Goal: Task Accomplishment & Management: Complete application form

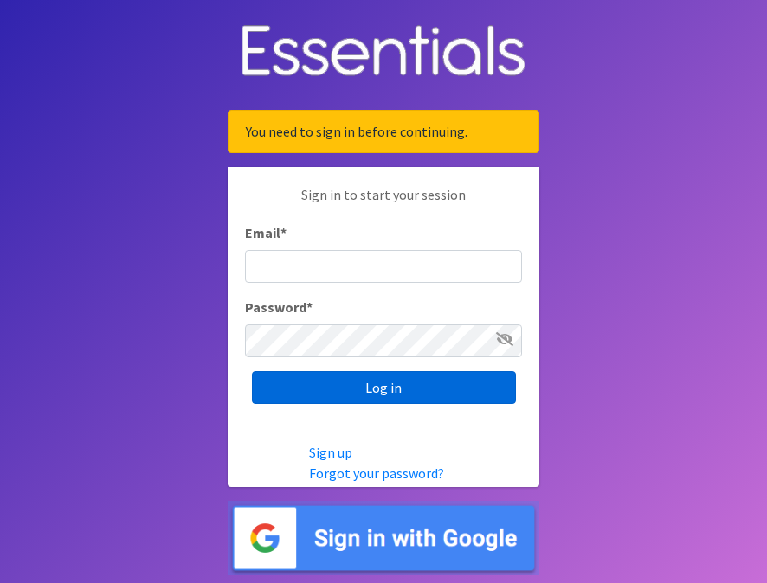
type input "[EMAIL_ADDRESS][DOMAIN_NAME]"
click at [357, 391] on input "Log in" at bounding box center [384, 387] width 264 height 33
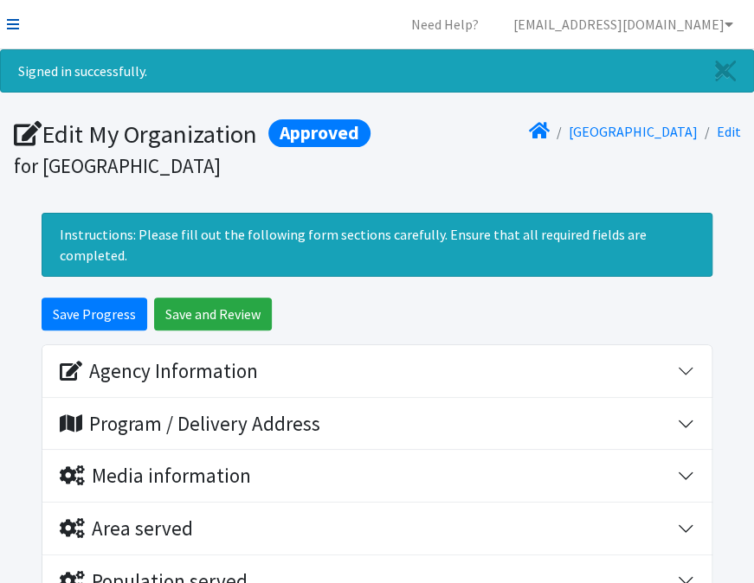
click at [13, 24] on icon at bounding box center [13, 24] width 12 height 14
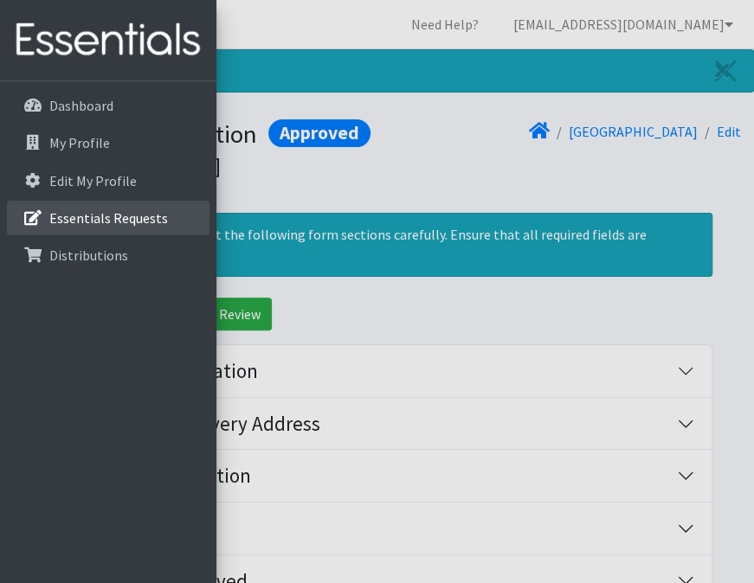
click at [100, 218] on p "Essentials Requests" at bounding box center [108, 217] width 119 height 17
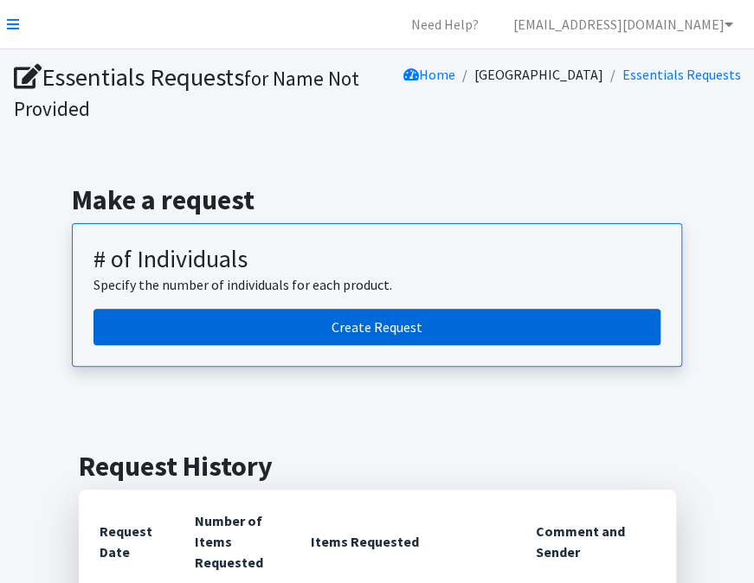
click at [434, 338] on link "Create Request" at bounding box center [376, 327] width 567 height 36
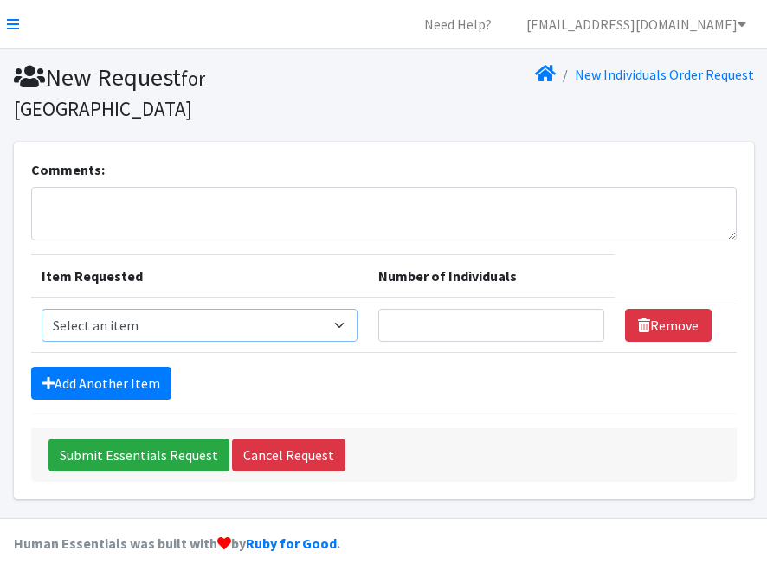
click at [345, 309] on select "Select an item (Newborn) (Preemie) (Size 1) (Size 2) (Size 3) (Size 4) (Size 5)…" at bounding box center [200, 325] width 316 height 33
select select "14510"
click at [42, 309] on select "Select an item (Newborn) (Preemie) (Size 1) (Size 2) (Size 3) (Size 4) (Size 5)…" at bounding box center [200, 325] width 316 height 33
click at [405, 309] on input "Number of Individuals" at bounding box center [491, 325] width 226 height 33
click at [582, 309] on input "1" at bounding box center [491, 325] width 226 height 33
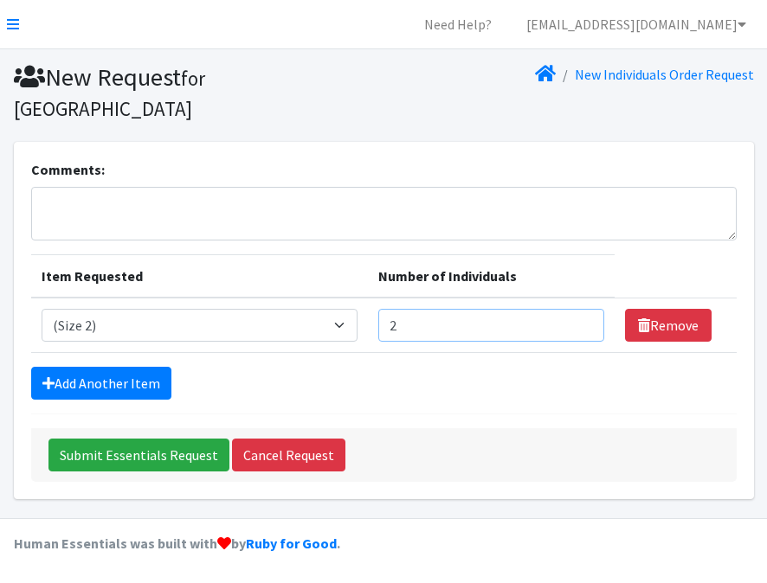
click at [582, 309] on input "2" at bounding box center [491, 325] width 226 height 33
click at [582, 309] on input "3" at bounding box center [491, 325] width 226 height 33
type input "4"
click at [582, 309] on input "4" at bounding box center [491, 325] width 226 height 33
click at [117, 367] on link "Add Another Item" at bounding box center [101, 383] width 140 height 33
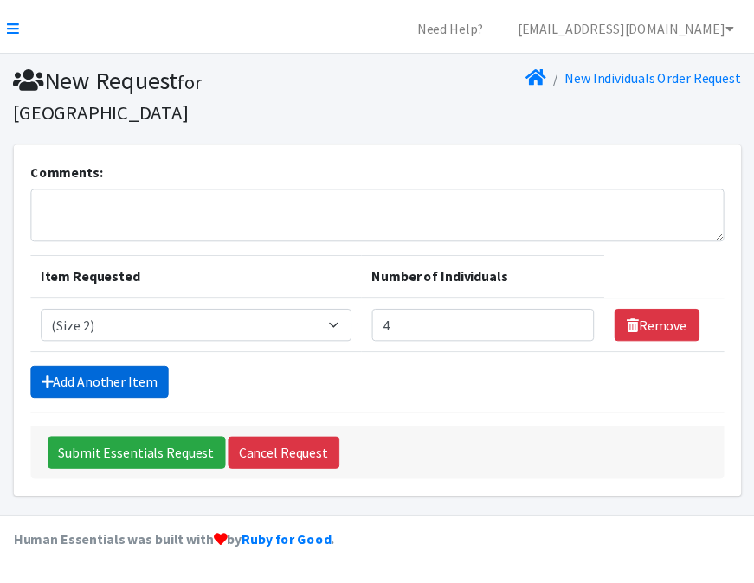
scroll to position [16, 0]
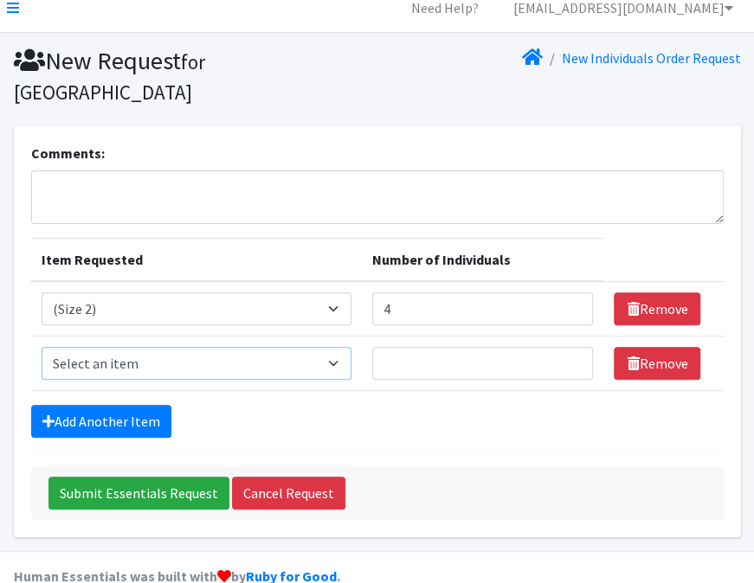
click at [341, 347] on select "Select an item (Newborn) (Preemie) (Size 1) (Size 2) (Size 3) (Size 4) (Size 5)…" at bounding box center [197, 363] width 310 height 33
select select "14507"
click at [42, 347] on select "Select an item (Newborn) (Preemie) (Size 1) (Size 2) (Size 3) (Size 4) (Size 5)…" at bounding box center [197, 363] width 310 height 33
click at [450, 347] on input "Number of Individuals" at bounding box center [483, 363] width 222 height 33
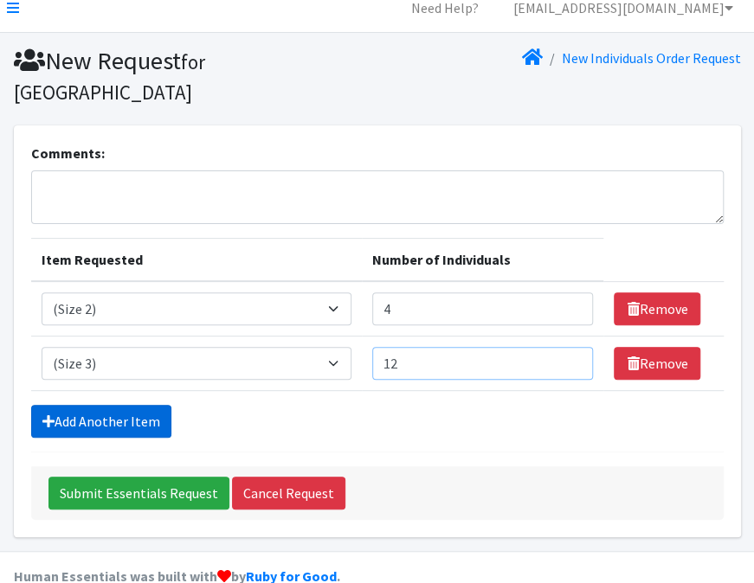
type input "12"
click at [116, 405] on link "Add Another Item" at bounding box center [101, 421] width 140 height 33
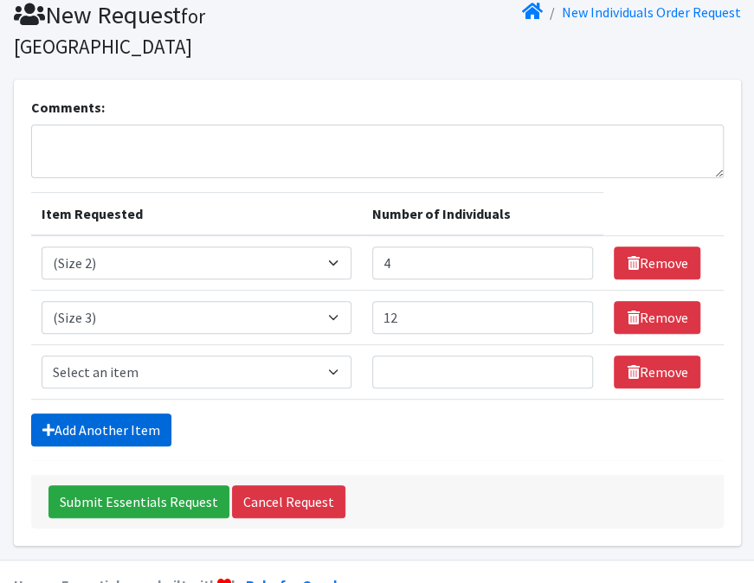
scroll to position [71, 0]
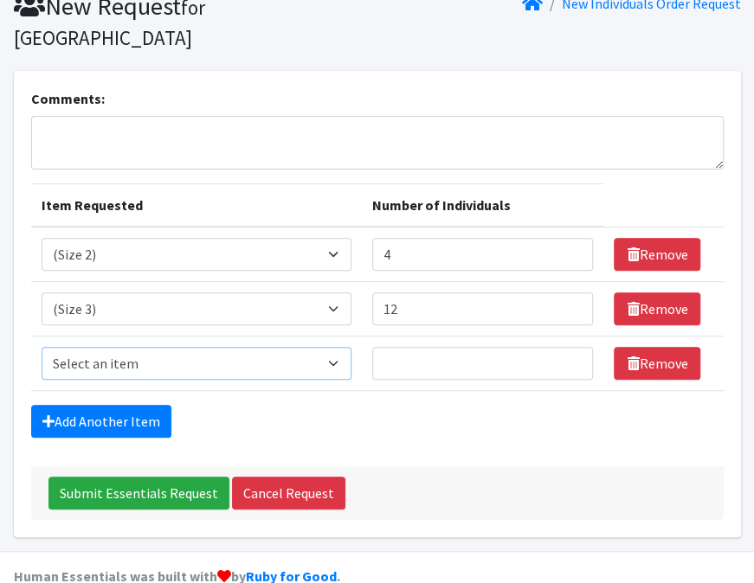
click at [337, 347] on select "Select an item (Newborn) (Preemie) (Size 1) (Size 2) (Size 3) (Size 4) (Size 5)…" at bounding box center [197, 363] width 310 height 33
select select "14512"
click at [42, 347] on select "Select an item (Newborn) (Preemie) (Size 1) (Size 2) (Size 3) (Size 4) (Size 5)…" at bounding box center [197, 363] width 310 height 33
click at [570, 347] on input "1" at bounding box center [483, 363] width 222 height 33
click at [570, 347] on input "2" at bounding box center [483, 363] width 222 height 33
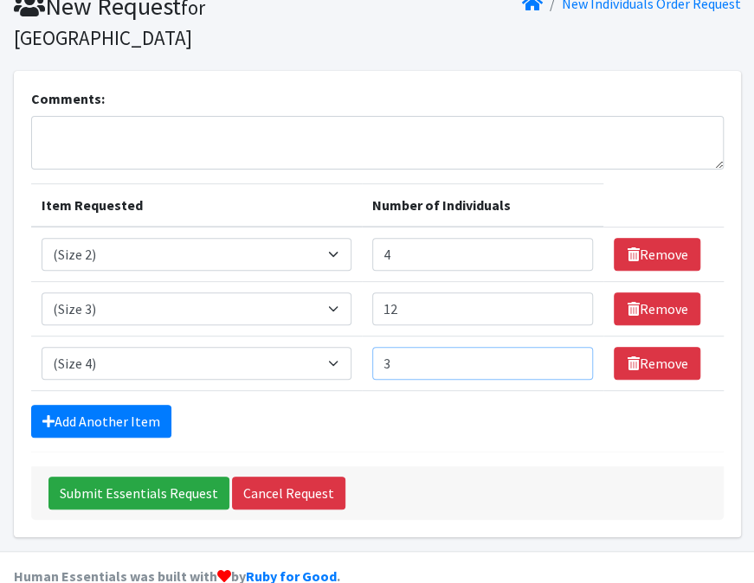
click at [570, 347] on input "3" at bounding box center [483, 363] width 222 height 33
click at [570, 347] on input "4" at bounding box center [483, 363] width 222 height 33
click at [570, 347] on input "5" at bounding box center [483, 363] width 222 height 33
click at [570, 347] on input "6" at bounding box center [483, 363] width 222 height 33
click at [570, 347] on input "7" at bounding box center [483, 363] width 222 height 33
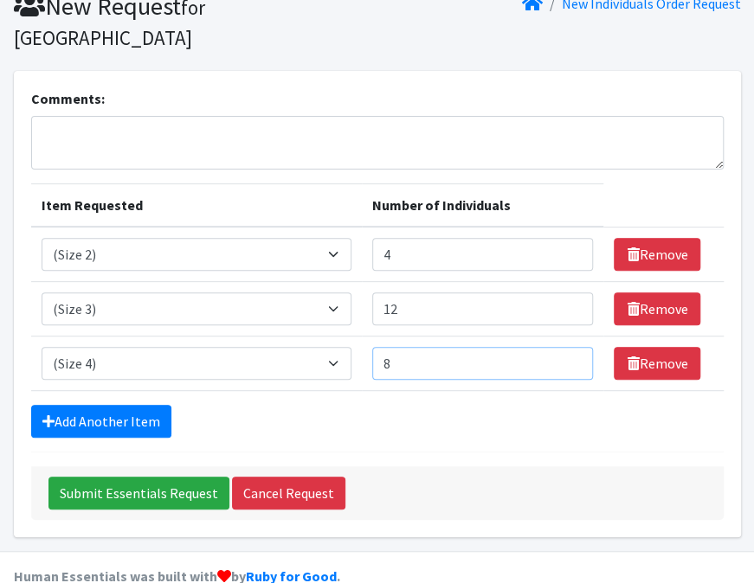
click at [570, 347] on input "8" at bounding box center [483, 363] width 222 height 33
click at [570, 347] on input "9" at bounding box center [483, 363] width 222 height 33
click at [570, 347] on input "10" at bounding box center [483, 363] width 222 height 33
click at [570, 347] on input "11" at bounding box center [483, 363] width 222 height 33
type input "12"
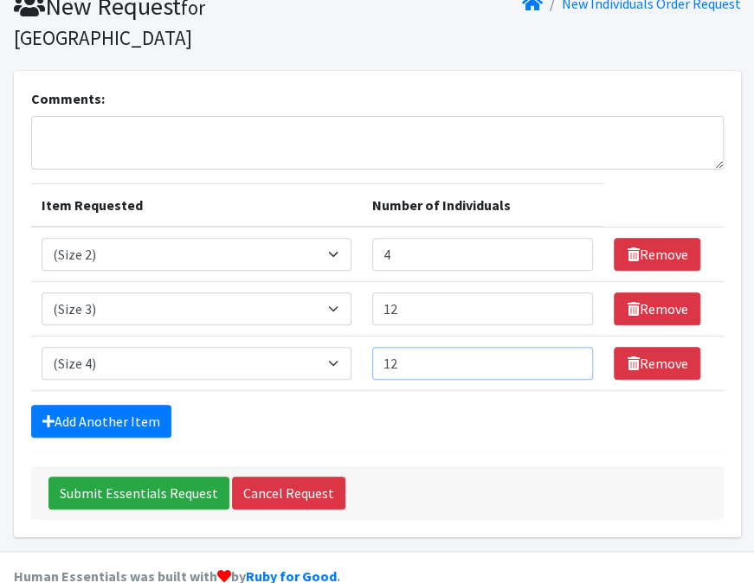
click at [570, 347] on input "12" at bounding box center [483, 363] width 222 height 33
click at [106, 405] on link "Add Another Item" at bounding box center [101, 421] width 140 height 33
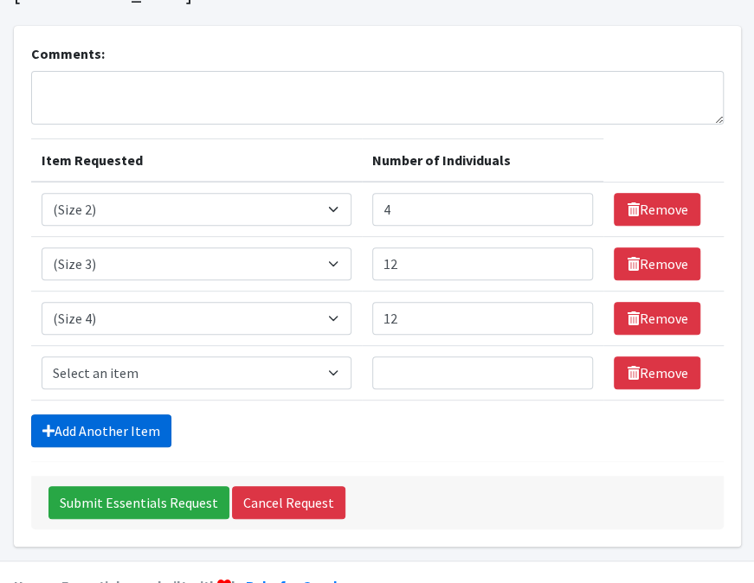
scroll to position [125, 0]
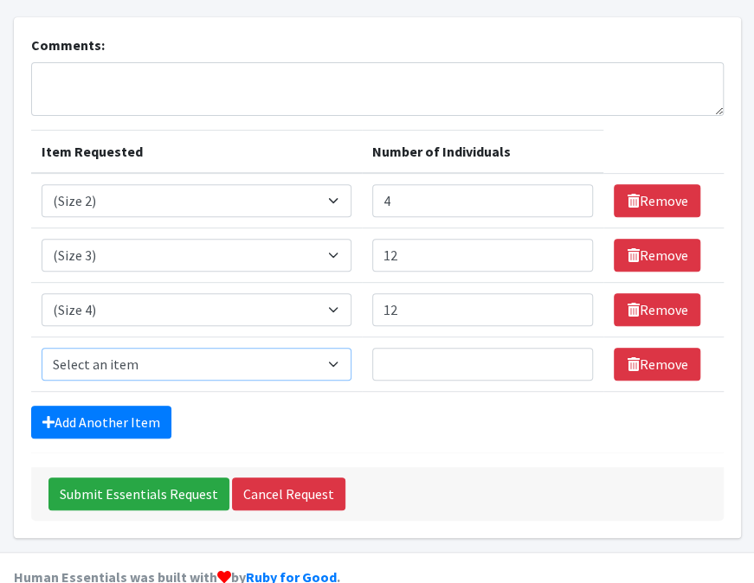
click at [332, 348] on select "Select an item (Newborn) (Preemie) (Size 1) (Size 2) (Size 3) (Size 4) (Size 5)…" at bounding box center [197, 364] width 310 height 33
select select "14488"
click at [42, 348] on select "Select an item (Newborn) (Preemie) (Size 1) (Size 2) (Size 3) (Size 4) (Size 5)…" at bounding box center [197, 364] width 310 height 33
click at [430, 348] on input "Number of Individuals" at bounding box center [483, 364] width 222 height 33
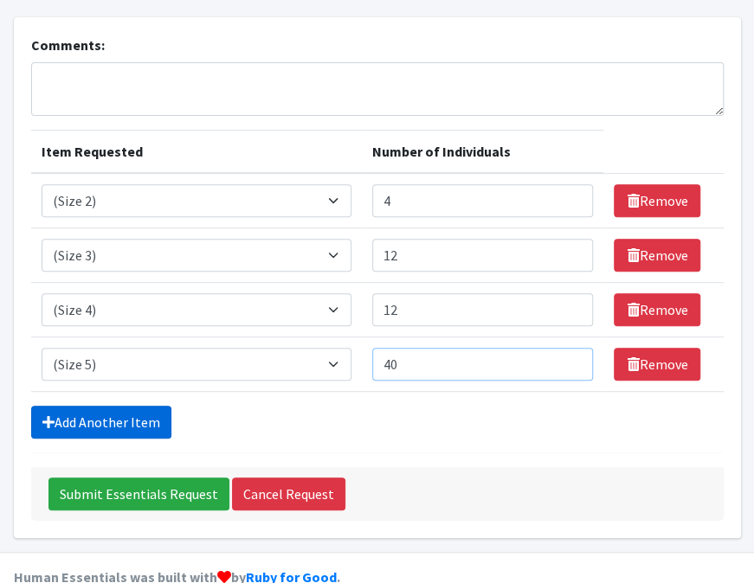
type input "40"
click at [102, 406] on link "Add Another Item" at bounding box center [101, 422] width 140 height 33
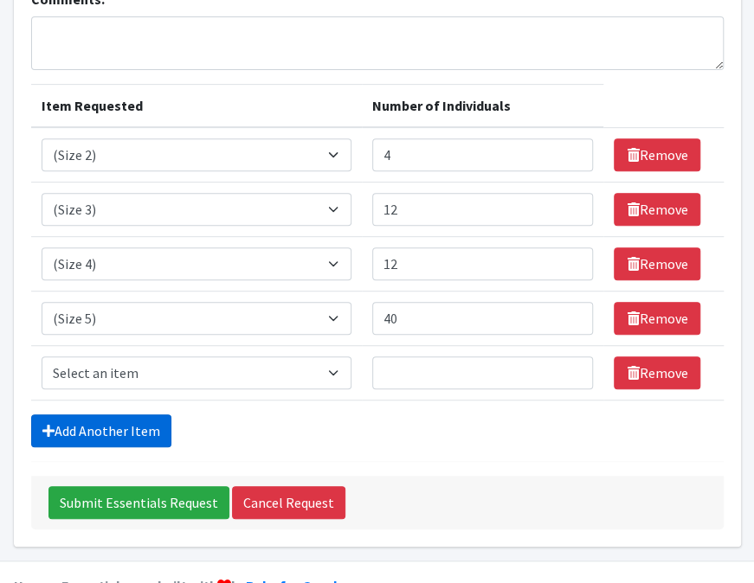
scroll to position [179, 0]
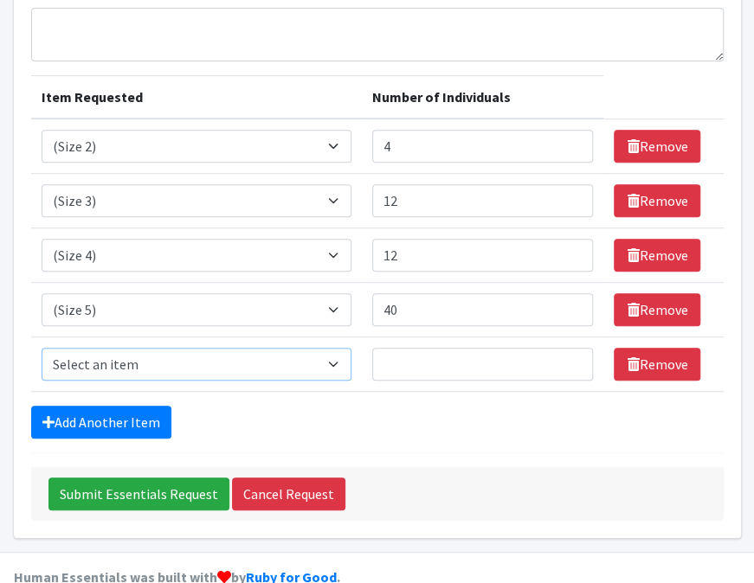
click at [327, 348] on select "Select an item (Newborn) (Preemie) (Size 1) (Size 2) (Size 3) (Size 4) (Size 5)…" at bounding box center [197, 364] width 310 height 33
select select "14491"
click at [42, 348] on select "Select an item (Newborn) (Preemie) (Size 1) (Size 2) (Size 3) (Size 4) (Size 5)…" at bounding box center [197, 364] width 310 height 33
click at [459, 348] on input "Number of Individuals" at bounding box center [483, 364] width 222 height 33
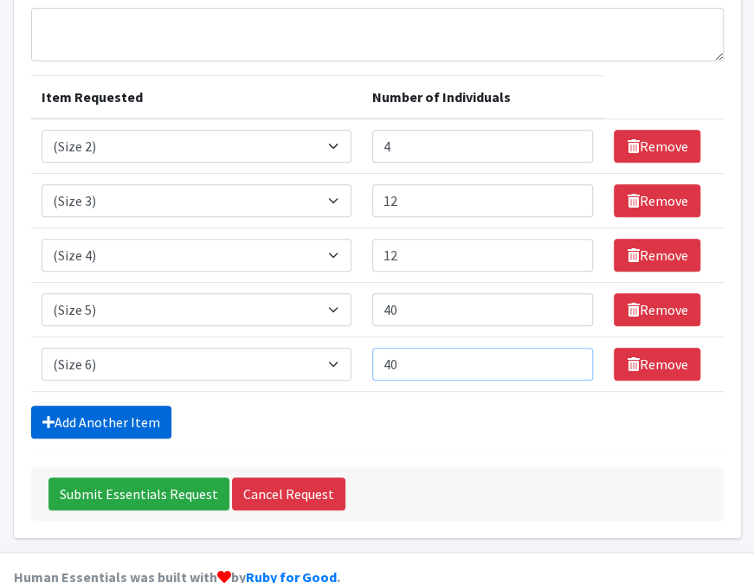
type input "40"
click at [76, 406] on link "Add Another Item" at bounding box center [101, 422] width 140 height 33
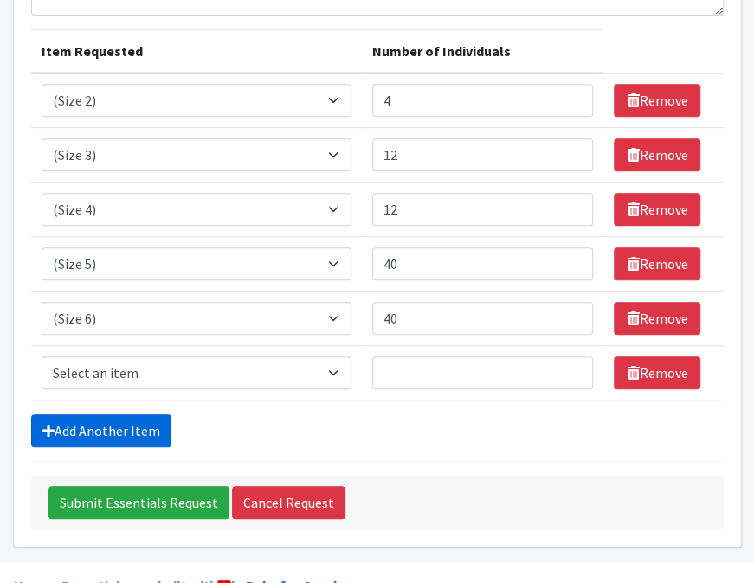
scroll to position [234, 0]
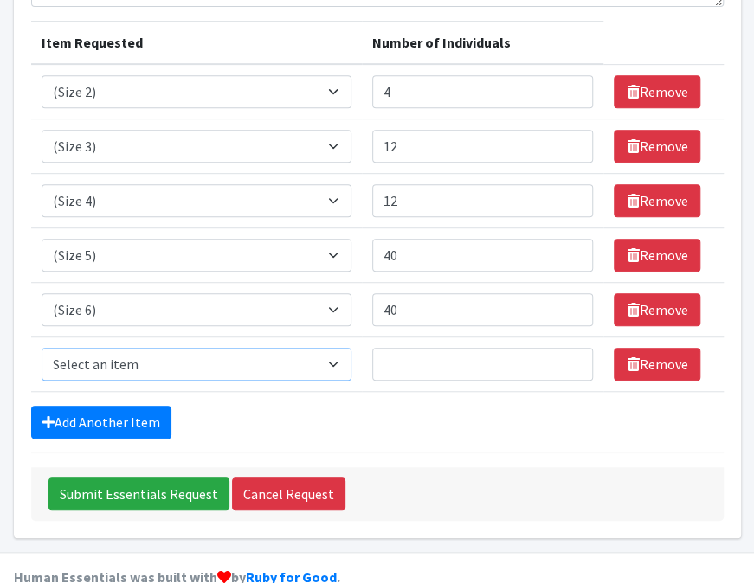
click at [337, 348] on select "Select an item (Newborn) (Preemie) (Size 1) (Size 2) (Size 3) (Size 4) (Size 5)…" at bounding box center [197, 364] width 310 height 33
select select "14953"
click at [42, 348] on select "Select an item (Newborn) (Preemie) (Size 1) (Size 2) (Size 3) (Size 4) (Size 5)…" at bounding box center [197, 364] width 310 height 33
click at [422, 348] on input "Number of Individuals" at bounding box center [483, 364] width 222 height 33
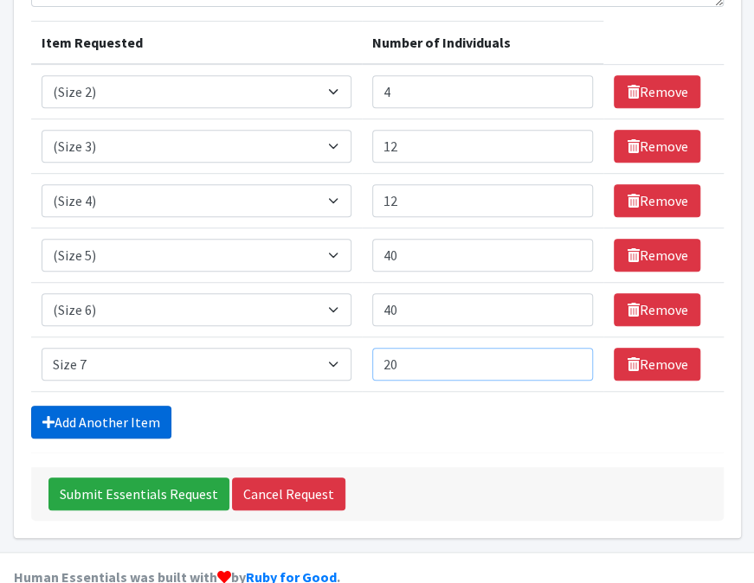
type input "20"
click at [127, 406] on link "Add Another Item" at bounding box center [101, 422] width 140 height 33
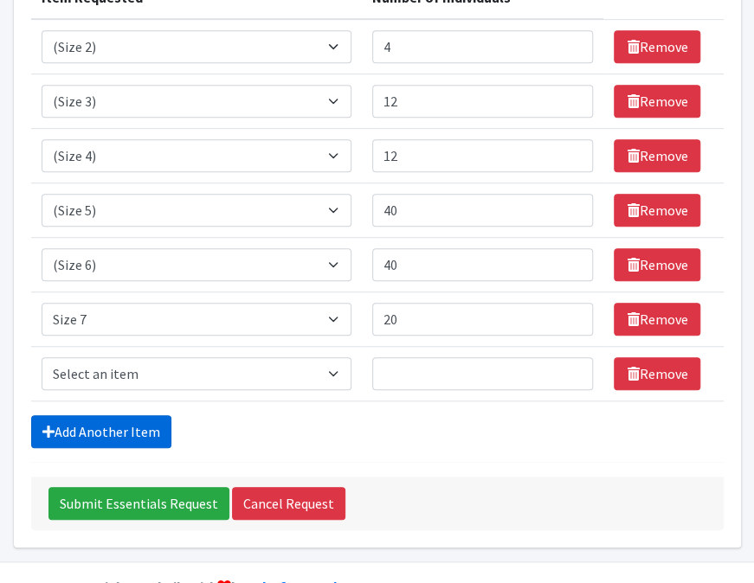
scroll to position [287, 0]
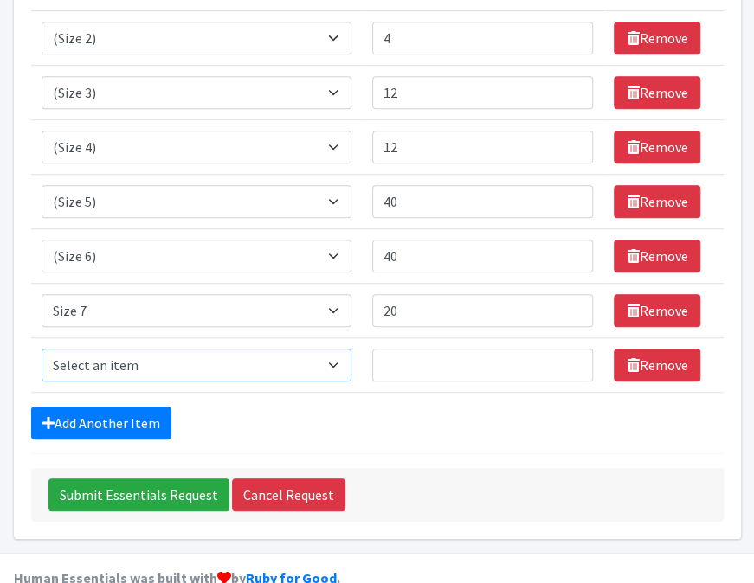
click at [338, 349] on select "Select an item (Newborn) (Preemie) (Size 1) (Size 2) (Size 3) (Size 4) (Size 5)…" at bounding box center [197, 365] width 310 height 33
select select "14494"
click at [42, 349] on select "Select an item (Newborn) (Preemie) (Size 1) (Size 2) (Size 3) (Size 4) (Size 5)…" at bounding box center [197, 365] width 310 height 33
click at [395, 349] on input "Number of Individuals" at bounding box center [483, 365] width 222 height 33
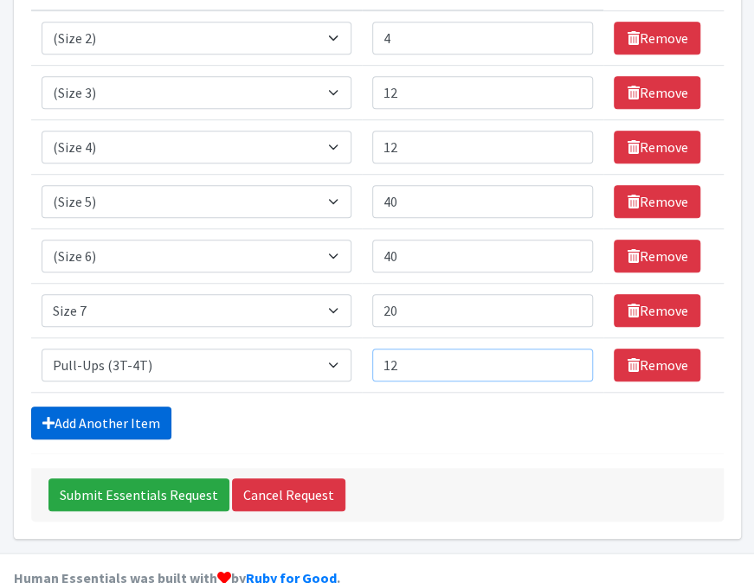
type input "12"
click at [131, 407] on link "Add Another Item" at bounding box center [101, 423] width 140 height 33
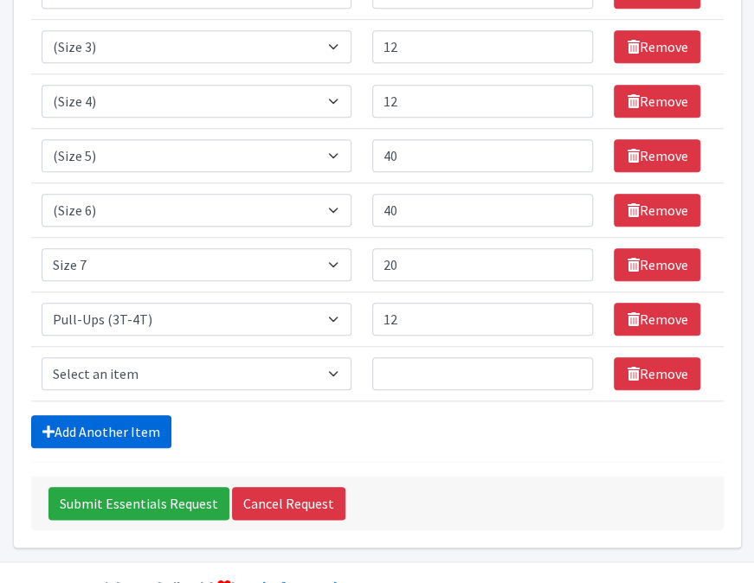
scroll to position [342, 0]
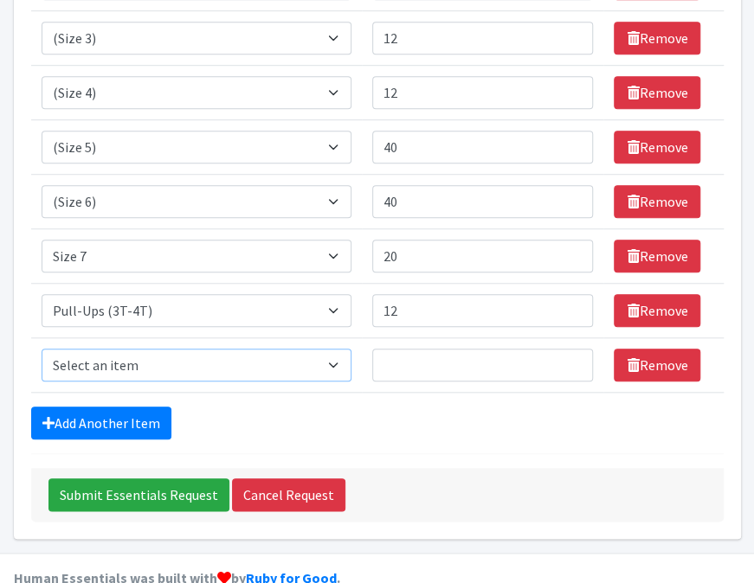
click at [339, 349] on select "Select an item (Newborn) (Preemie) (Size 1) (Size 2) (Size 3) (Size 4) (Size 5)…" at bounding box center [197, 365] width 310 height 33
click at [42, 349] on select "Select an item (Newborn) (Preemie) (Size 1) (Size 2) (Size 3) (Size 4) (Size 5)…" at bounding box center [197, 365] width 310 height 33
click at [340, 349] on select "Select an item (Newborn) (Preemie) (Size 1) (Size 2) (Size 3) (Size 4) (Size 5)…" at bounding box center [197, 365] width 310 height 33
click at [42, 349] on select "Select an item (Newborn) (Preemie) (Size 1) (Size 2) (Size 3) (Size 4) (Size 5)…" at bounding box center [197, 365] width 310 height 33
click at [337, 349] on select "Select an item (Newborn) (Preemie) (Size 1) (Size 2) (Size 3) (Size 4) (Size 5)…" at bounding box center [197, 365] width 310 height 33
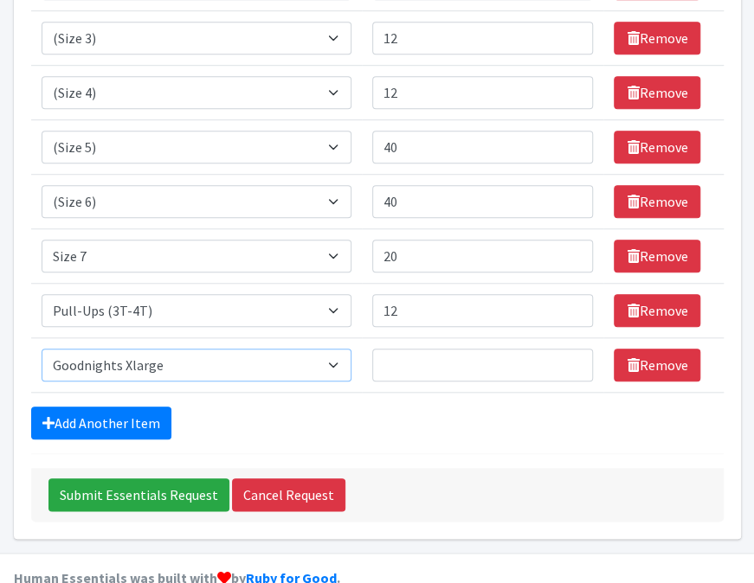
select select "15011"
click at [42, 349] on select "Select an item (Newborn) (Preemie) (Size 1) (Size 2) (Size 3) (Size 4) (Size 5)…" at bounding box center [197, 365] width 310 height 33
click at [337, 349] on select "Select an item (Newborn) (Preemie) (Size 1) (Size 2) (Size 3) (Size 4) (Size 5)…" at bounding box center [197, 365] width 310 height 33
click at [407, 349] on input "Number of Individuals" at bounding box center [483, 365] width 222 height 33
type input "10"
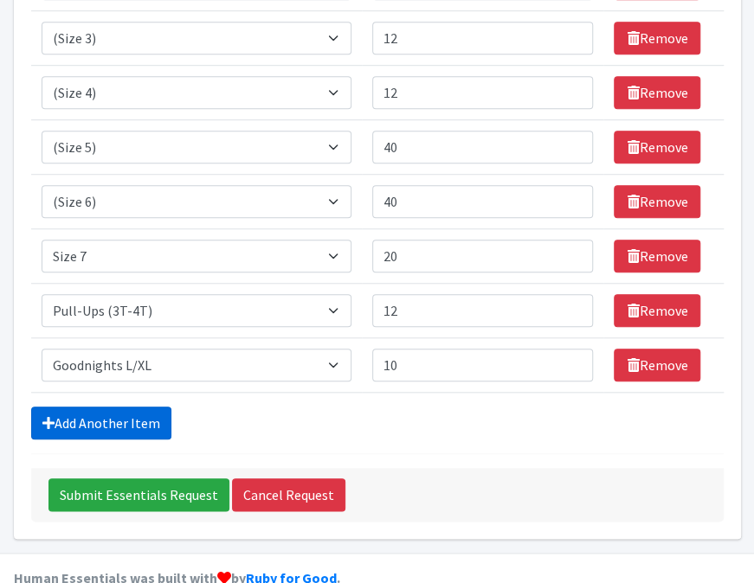
click at [107, 407] on link "Add Another Item" at bounding box center [101, 423] width 140 height 33
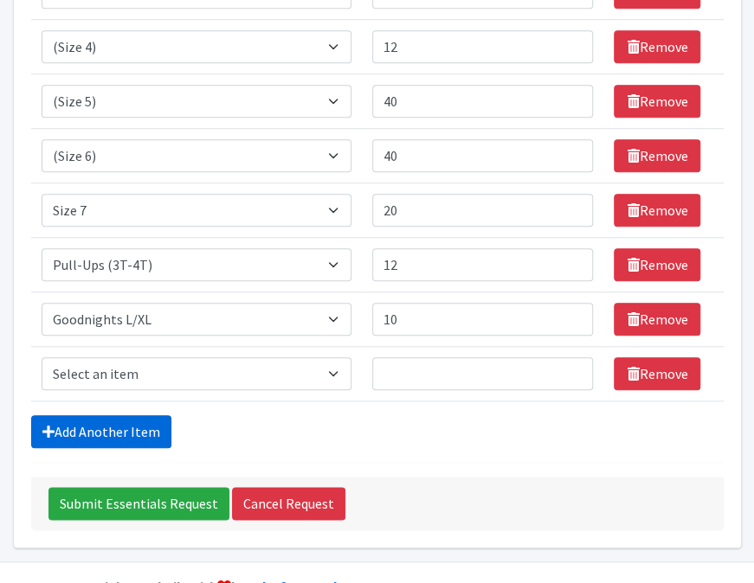
scroll to position [396, 0]
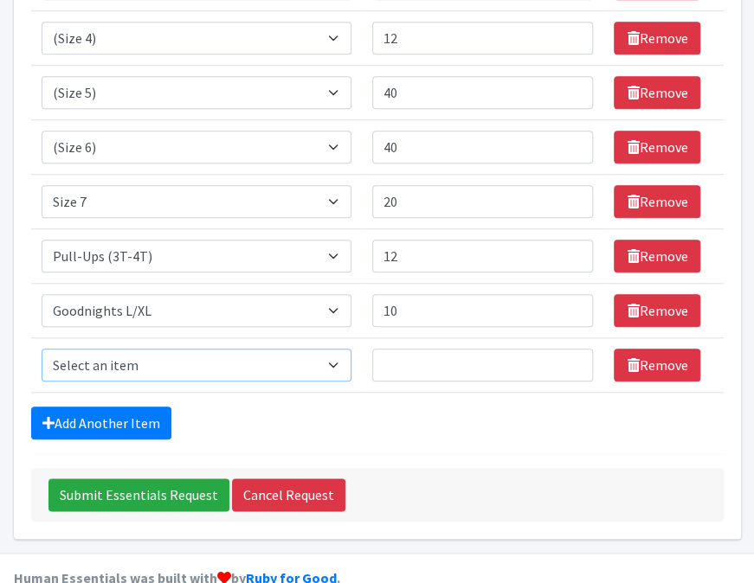
click at [330, 349] on select "Select an item (Newborn) (Preemie) (Size 1) (Size 2) (Size 3) (Size 4) (Size 5)…" at bounding box center [197, 365] width 310 height 33
select select "14484"
click at [42, 349] on select "Select an item (Newborn) (Preemie) (Size 1) (Size 2) (Size 3) (Size 4) (Size 5)…" at bounding box center [197, 365] width 310 height 33
click at [414, 349] on input "Number of Individuals" at bounding box center [483, 365] width 222 height 33
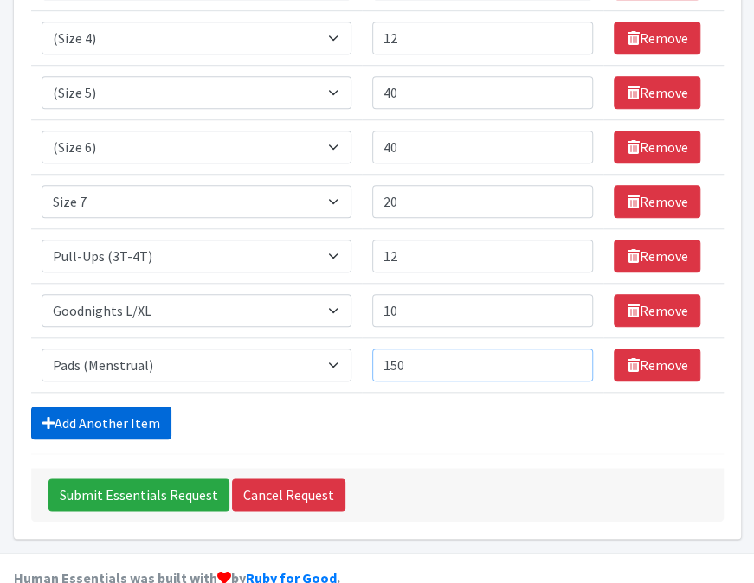
type input "150"
click at [133, 407] on link "Add Another Item" at bounding box center [101, 423] width 140 height 33
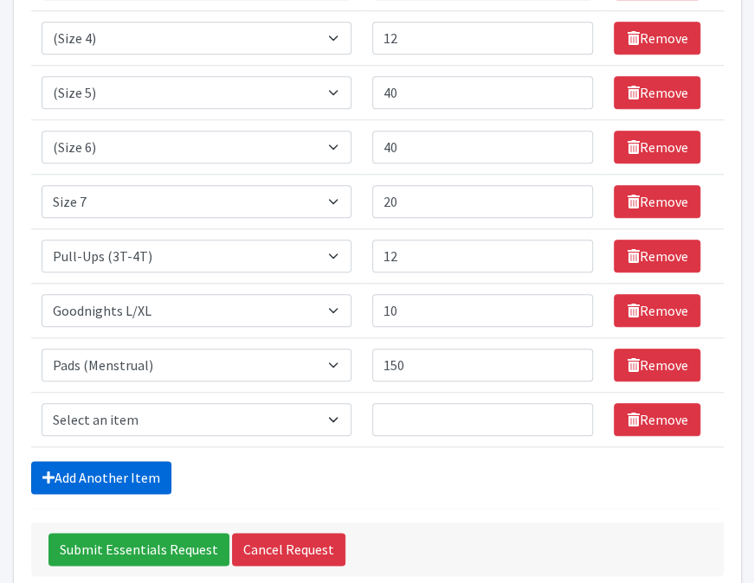
scroll to position [450, 0]
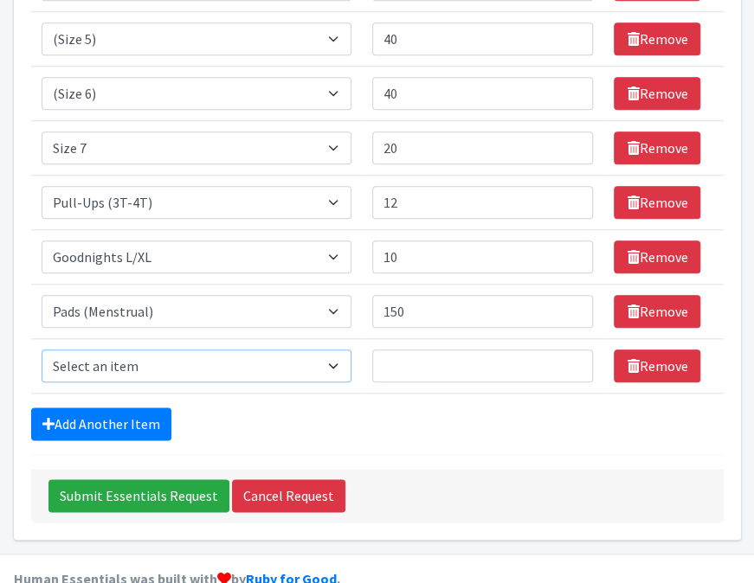
click at [336, 350] on select "Select an item (Newborn) (Preemie) (Size 1) (Size 2) (Size 3) (Size 4) (Size 5)…" at bounding box center [197, 366] width 310 height 33
select select "14505"
click at [42, 350] on select "Select an item (Newborn) (Preemie) (Size 1) (Size 2) (Size 3) (Size 4) (Size 5)…" at bounding box center [197, 366] width 310 height 33
click at [397, 350] on input "Number of Individuals" at bounding box center [483, 366] width 222 height 33
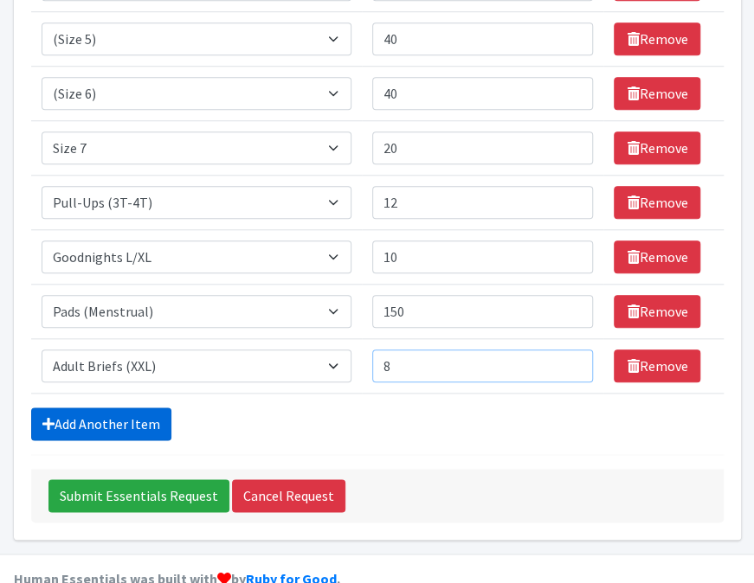
type input "8"
click at [109, 408] on link "Add Another Item" at bounding box center [101, 424] width 140 height 33
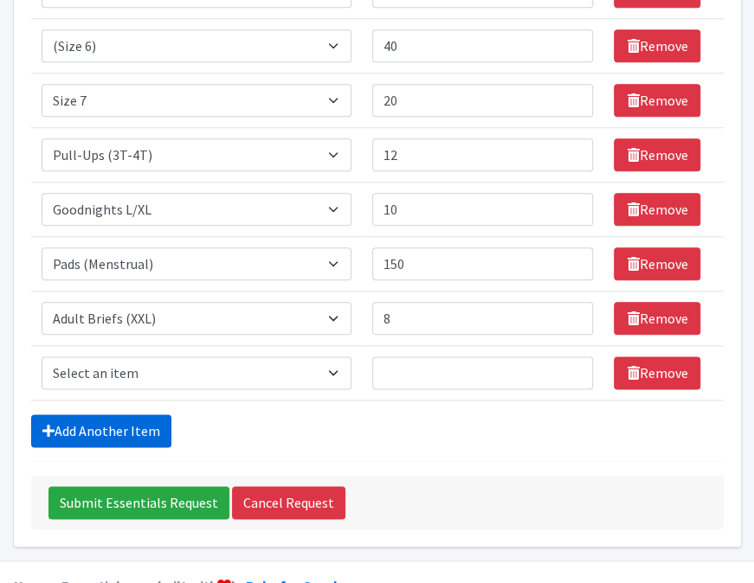
scroll to position [505, 0]
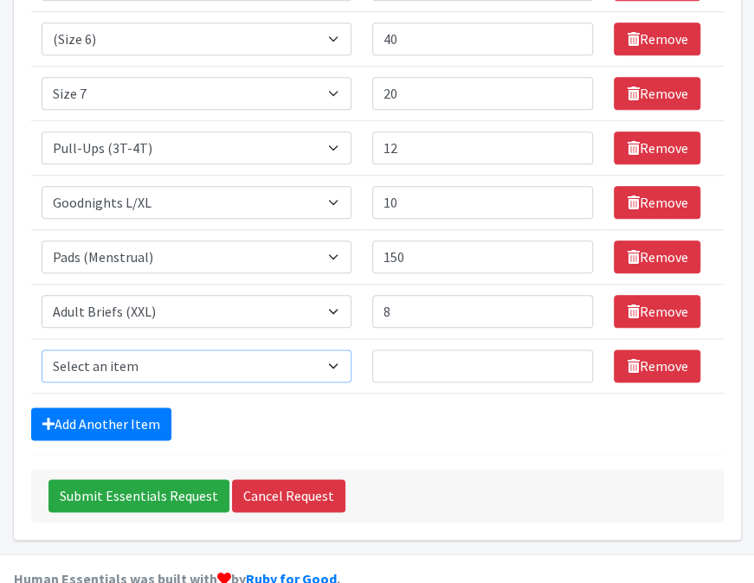
click at [339, 350] on select "Select an item (Newborn) (Preemie) (Size 1) (Size 2) (Size 3) (Size 4) (Size 5)…" at bounding box center [197, 366] width 310 height 33
select select "14774"
click at [42, 350] on select "Select an item (Newborn) (Preemie) (Size 1) (Size 2) (Size 3) (Size 4) (Size 5)…" at bounding box center [197, 366] width 310 height 33
click at [441, 350] on input "Number of Individuals" at bounding box center [483, 366] width 222 height 33
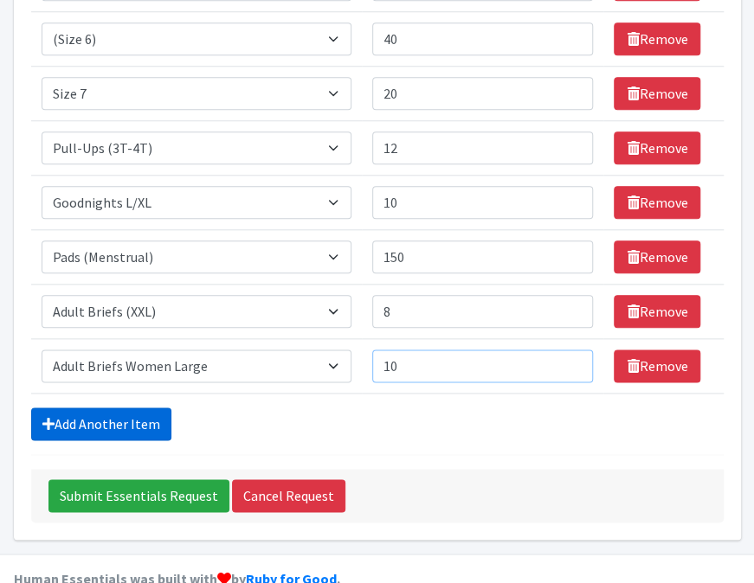
type input "10"
click at [134, 408] on link "Add Another Item" at bounding box center [101, 424] width 140 height 33
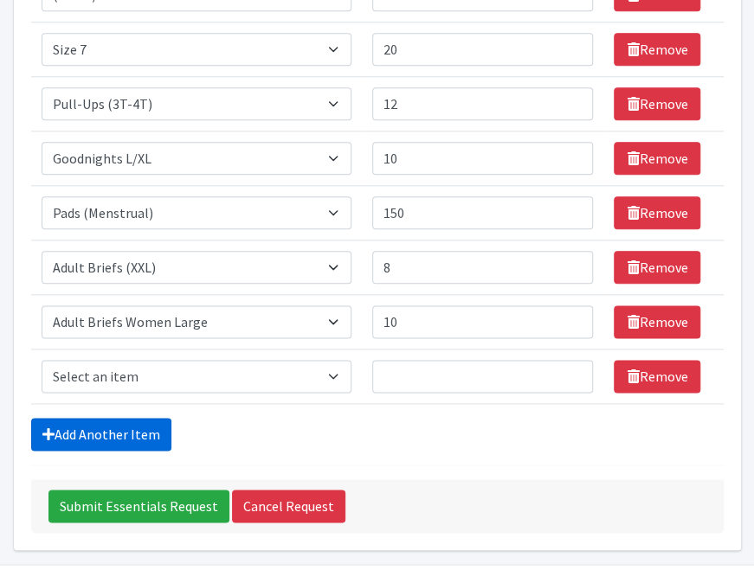
scroll to position [559, 0]
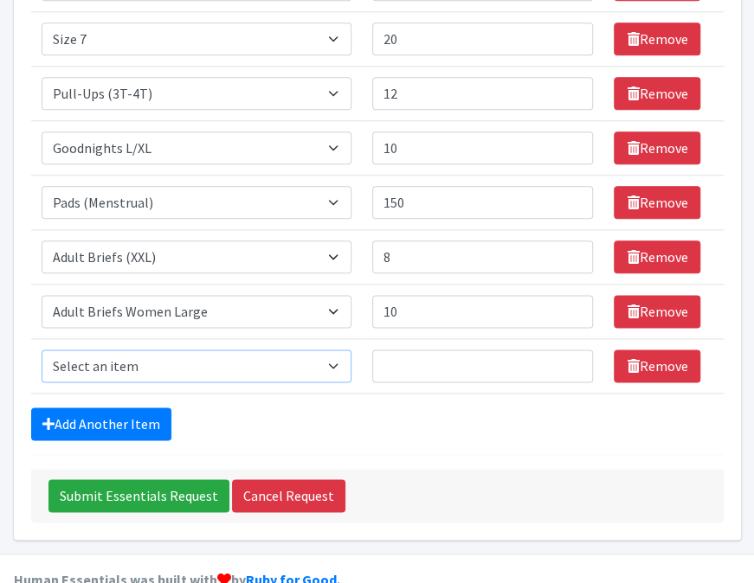
click at [339, 350] on select "Select an item (Newborn) (Preemie) (Size 1) (Size 2) (Size 3) (Size 4) (Size 5)…" at bounding box center [197, 366] width 310 height 33
select select "14489"
click at [42, 350] on select "Select an item (Newborn) (Preemie) (Size 1) (Size 2) (Size 3) (Size 4) (Size 5)…" at bounding box center [197, 366] width 310 height 33
click at [452, 350] on input "Number of Individuals" at bounding box center [483, 366] width 222 height 33
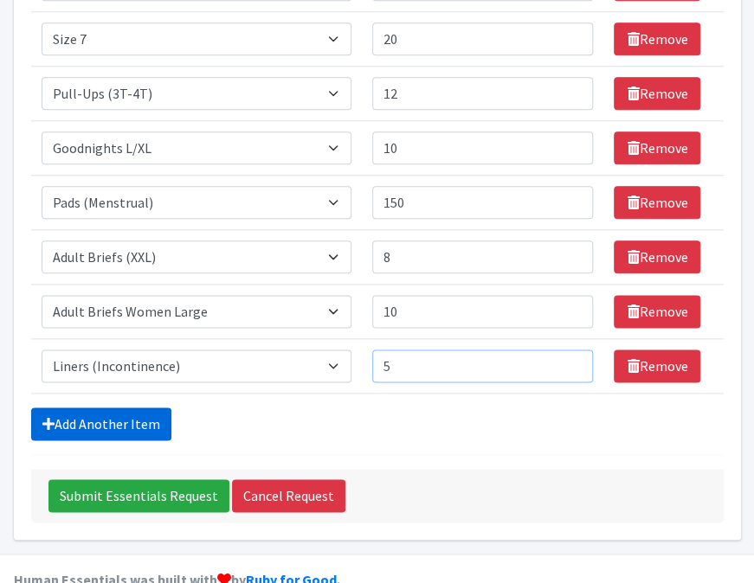
type input "5"
click at [134, 408] on link "Add Another Item" at bounding box center [101, 424] width 140 height 33
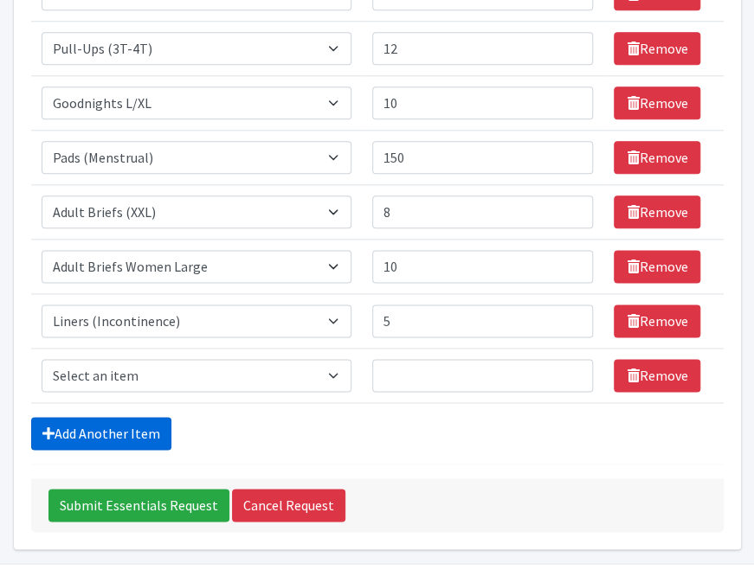
scroll to position [613, 0]
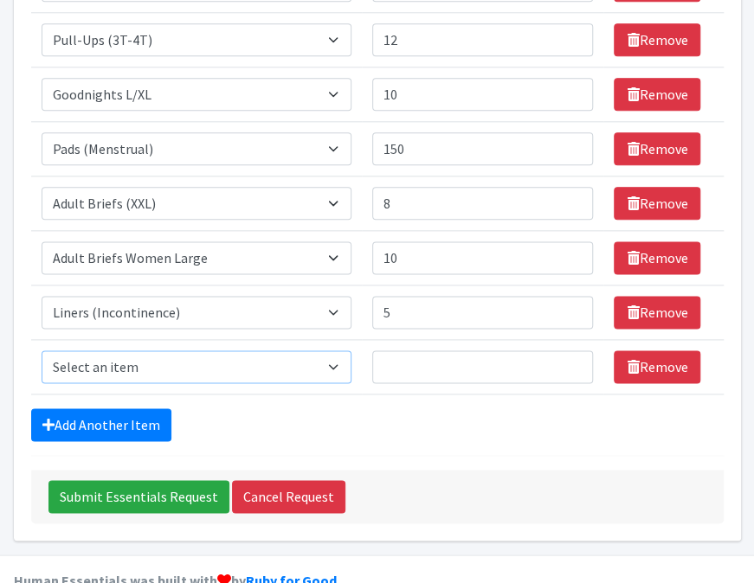
click at [338, 351] on select "Select an item (Newborn) (Preemie) (Size 1) (Size 2) (Size 3) (Size 4) (Size 5)…" at bounding box center [197, 367] width 310 height 33
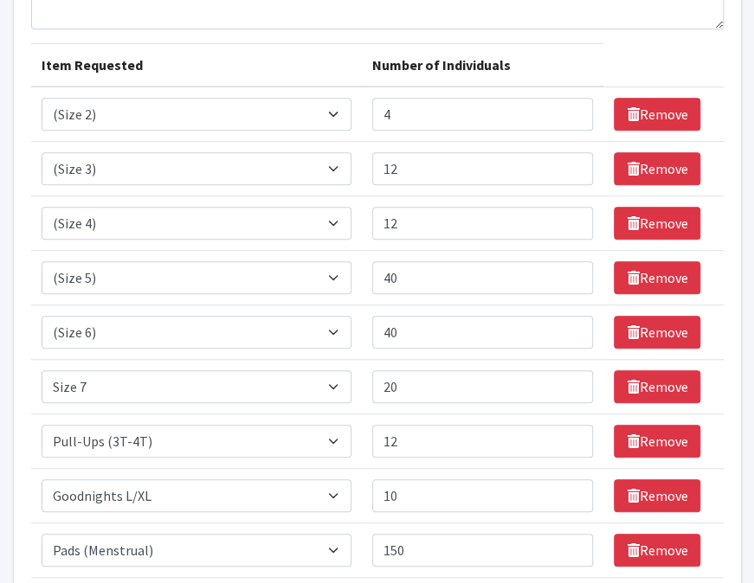
scroll to position [214, 0]
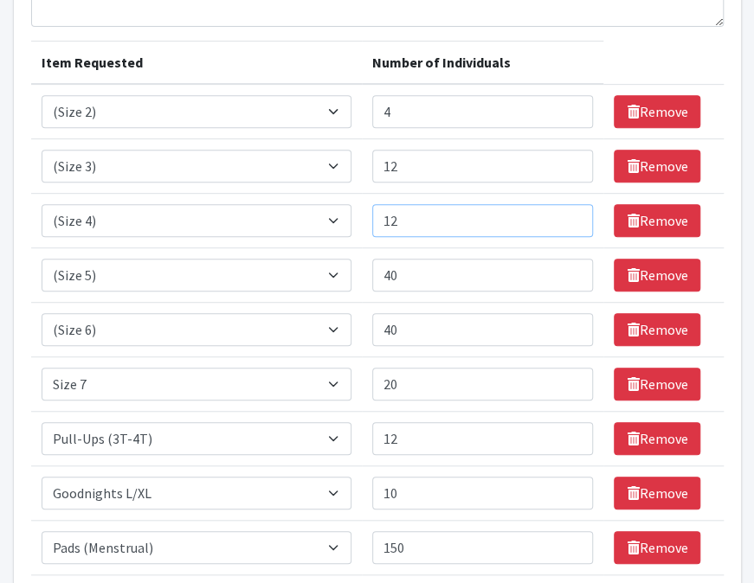
click at [404, 204] on input "12" at bounding box center [483, 220] width 222 height 33
type input "1"
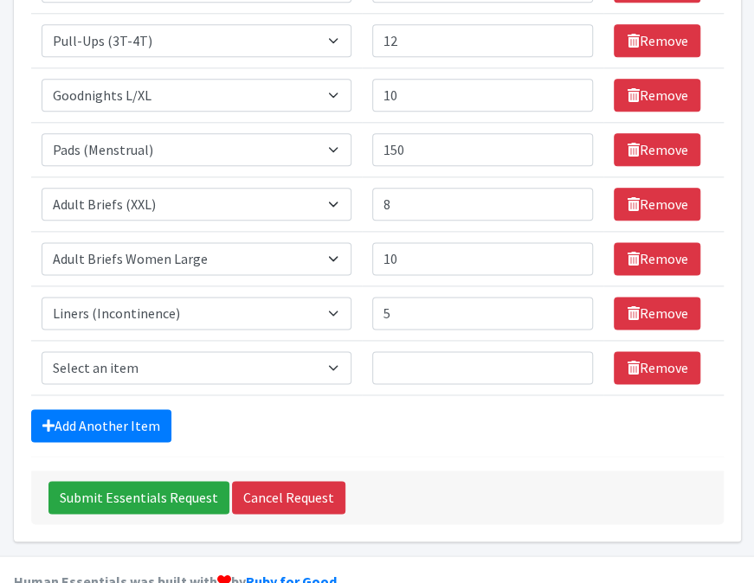
scroll to position [613, 0]
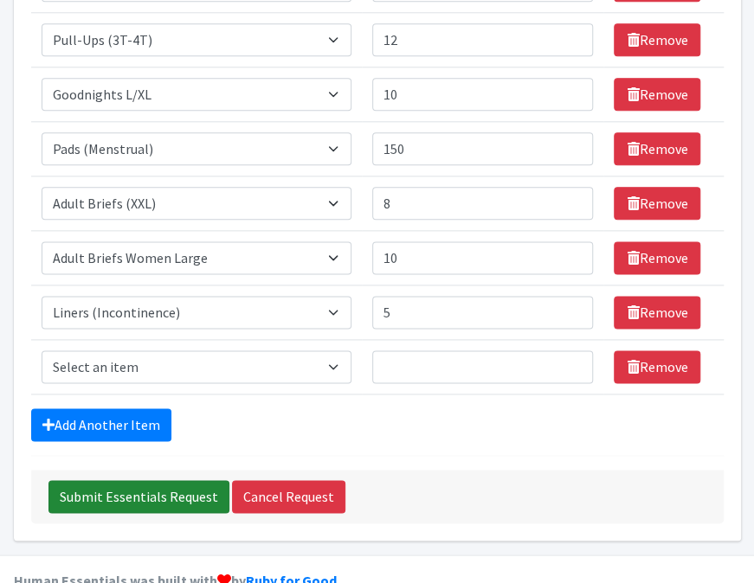
type input "20"
click at [127, 480] on input "Submit Essentials Request" at bounding box center [138, 496] width 181 height 33
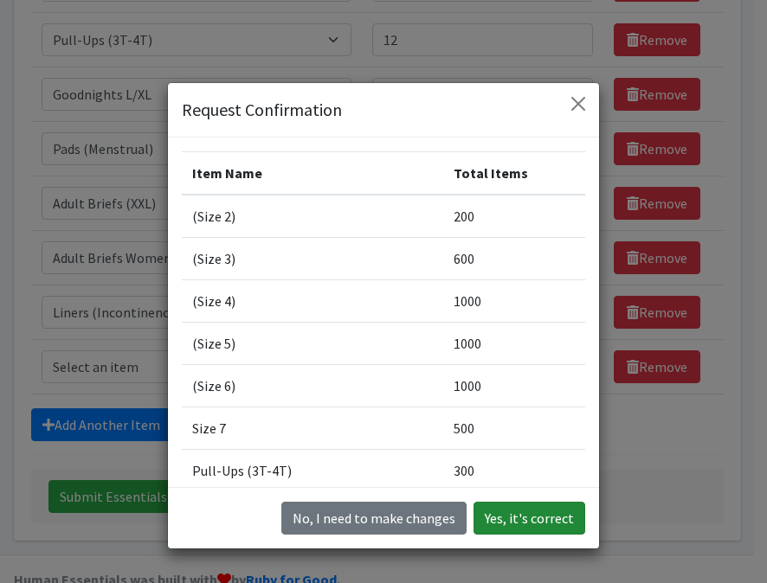
click at [511, 519] on button "Yes, it's correct" at bounding box center [530, 518] width 112 height 33
